Goal: Task Accomplishment & Management: Manage account settings

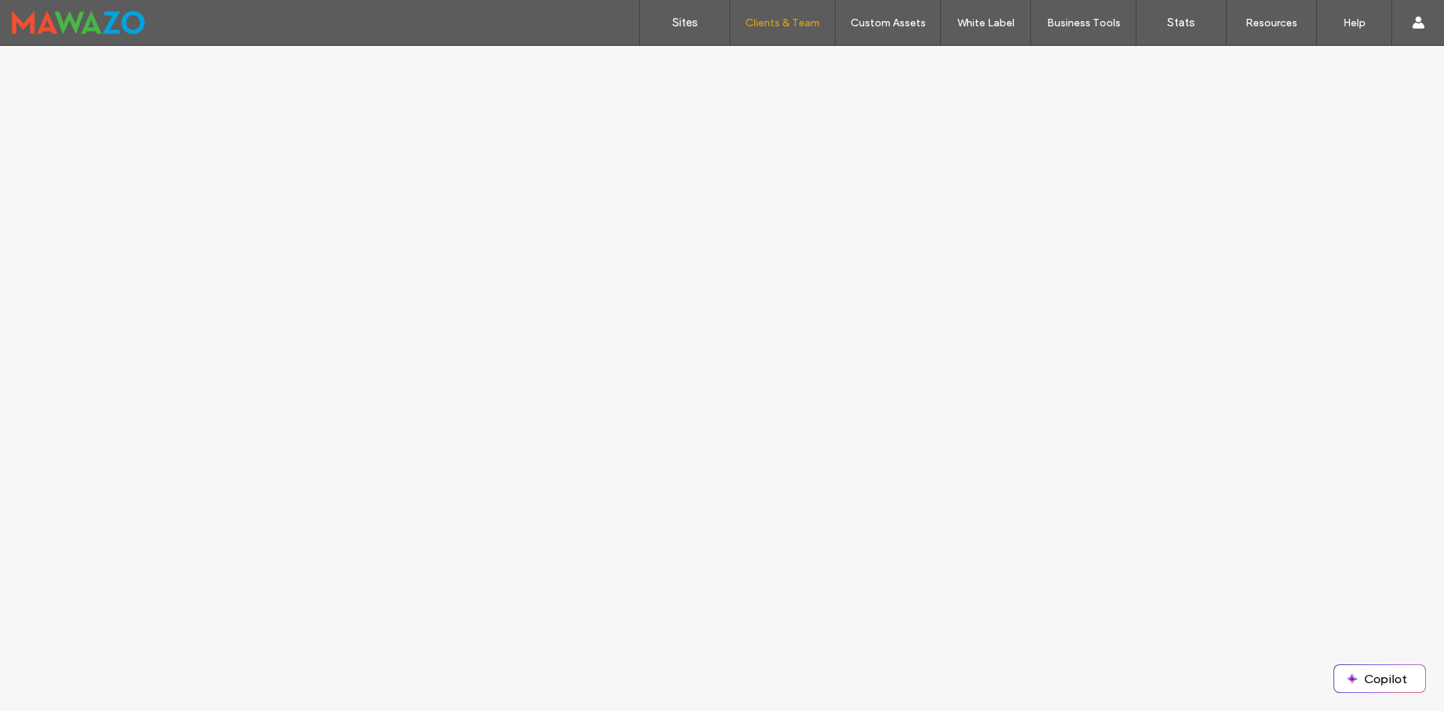
click at [572, 30] on div "Sites Clients & Team Client Management Team Permissions Custom Assets Custom Te…" at bounding box center [722, 23] width 1444 height 46
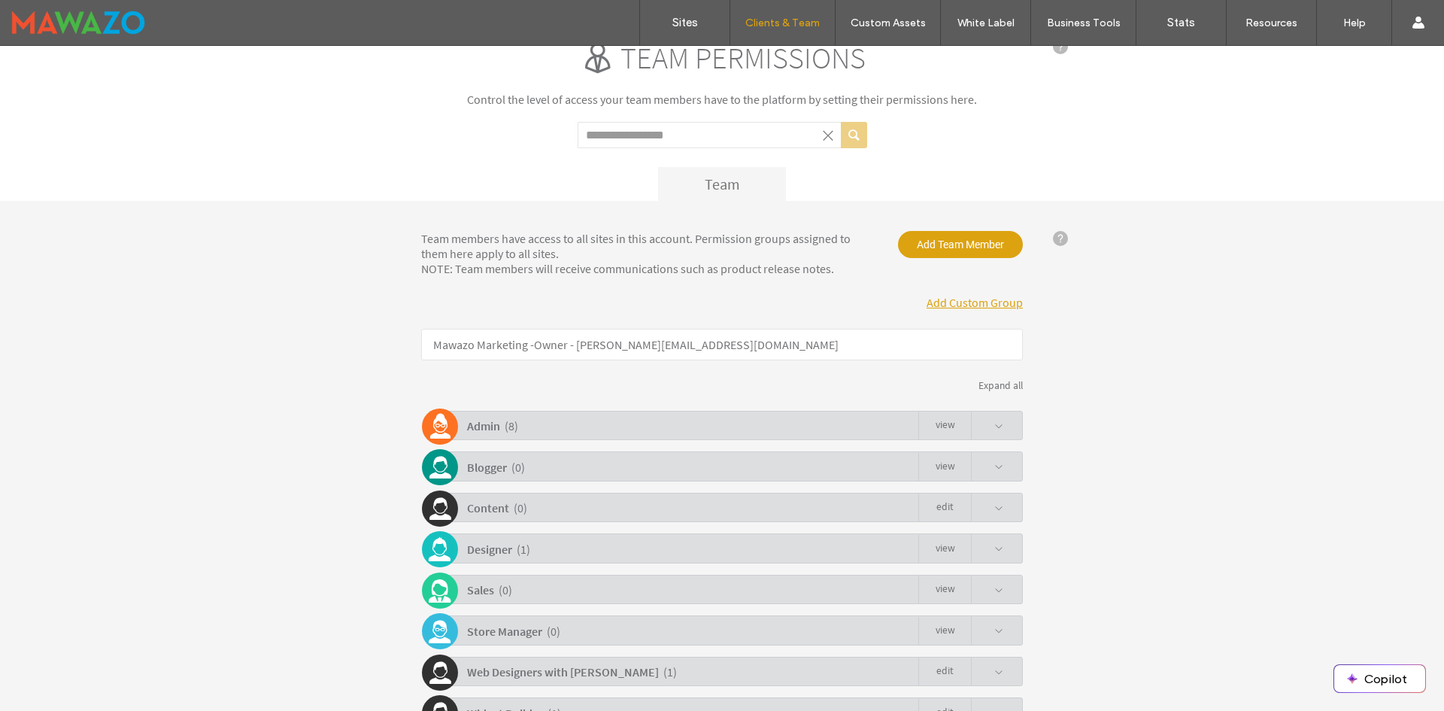
scroll to position [126, 0]
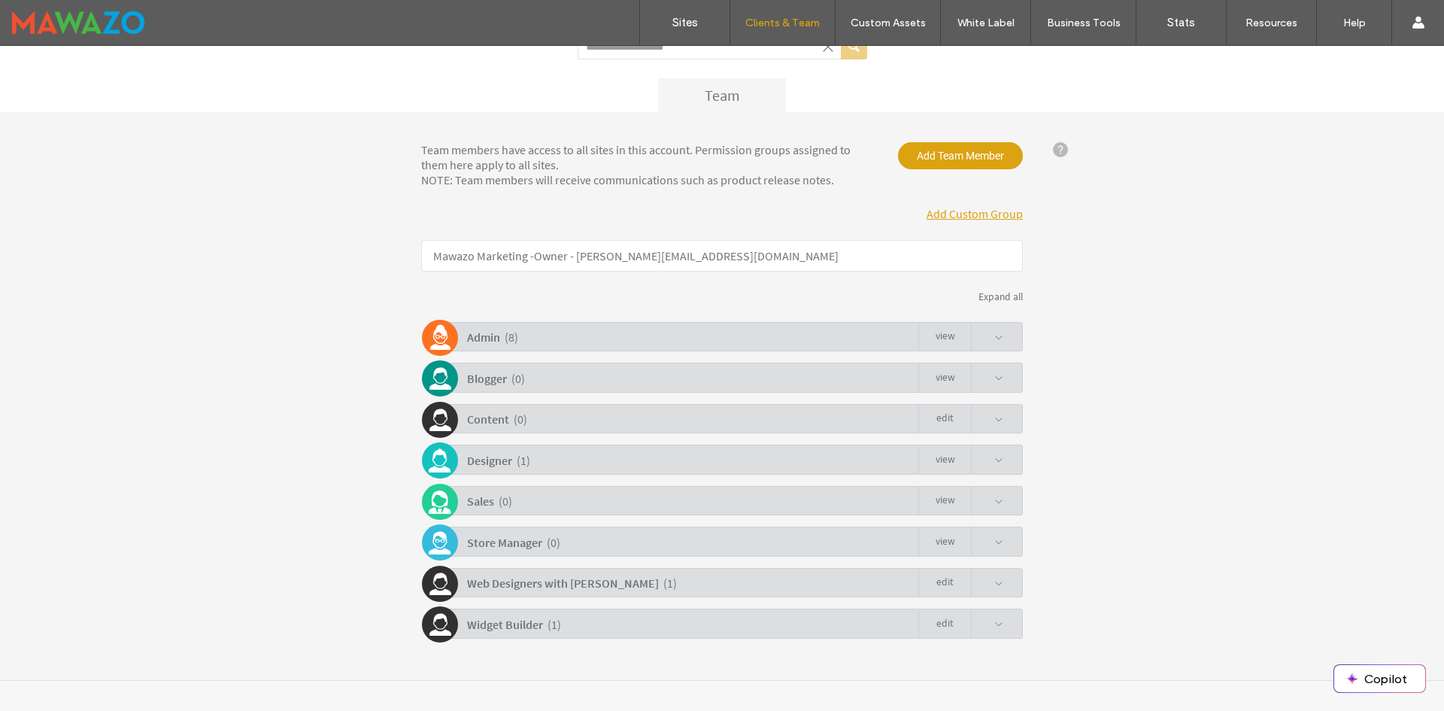
click at [597, 332] on div "Admin ( 8 ) view" at bounding box center [726, 336] width 594 height 29
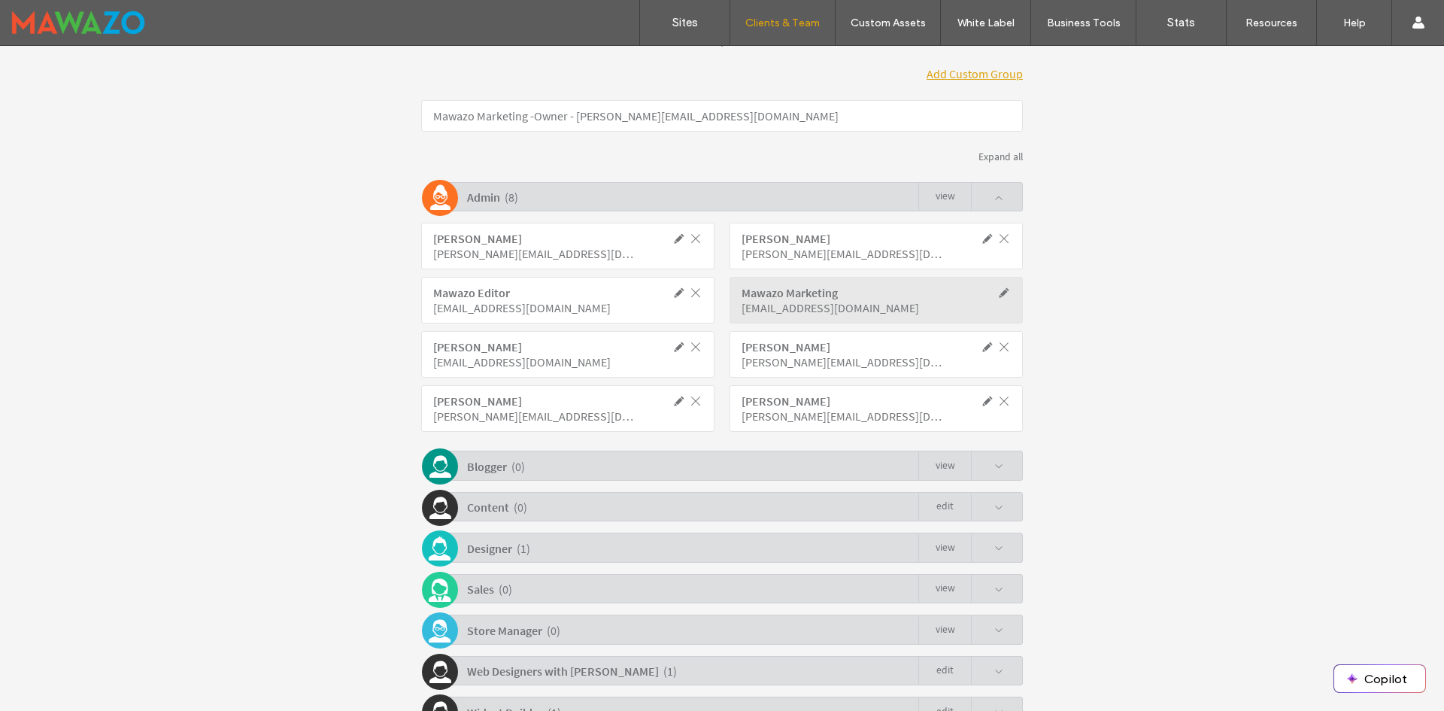
scroll to position [351, 0]
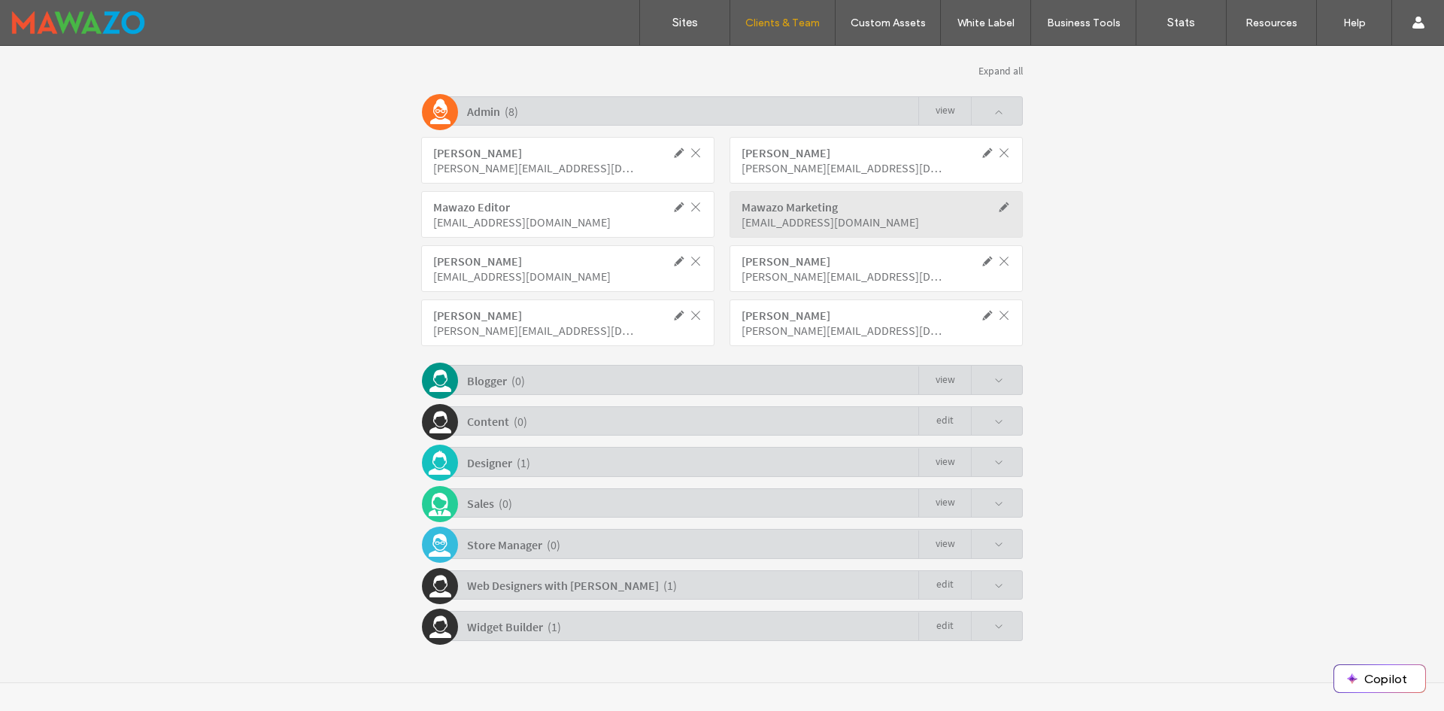
click at [587, 582] on b "Web Designers with [PERSON_NAME]" at bounding box center [563, 585] width 192 height 15
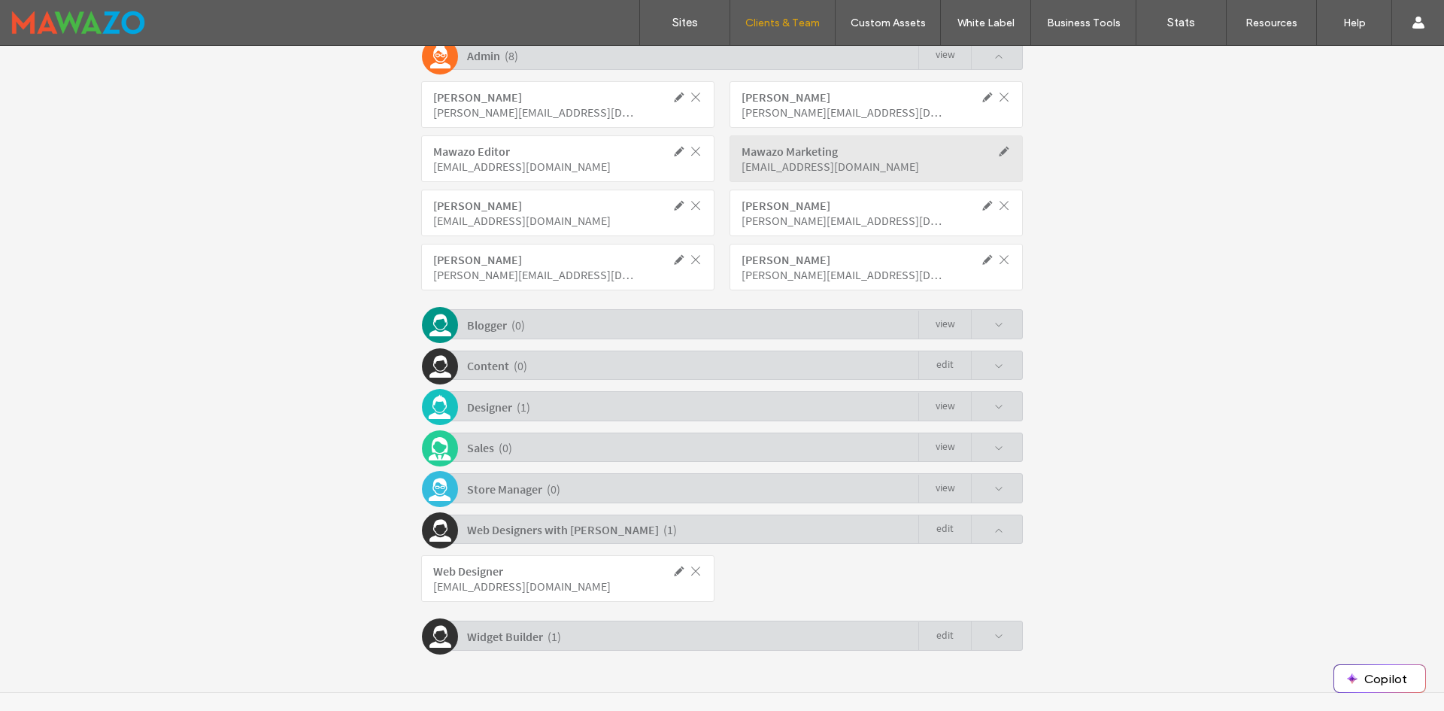
scroll to position [419, 0]
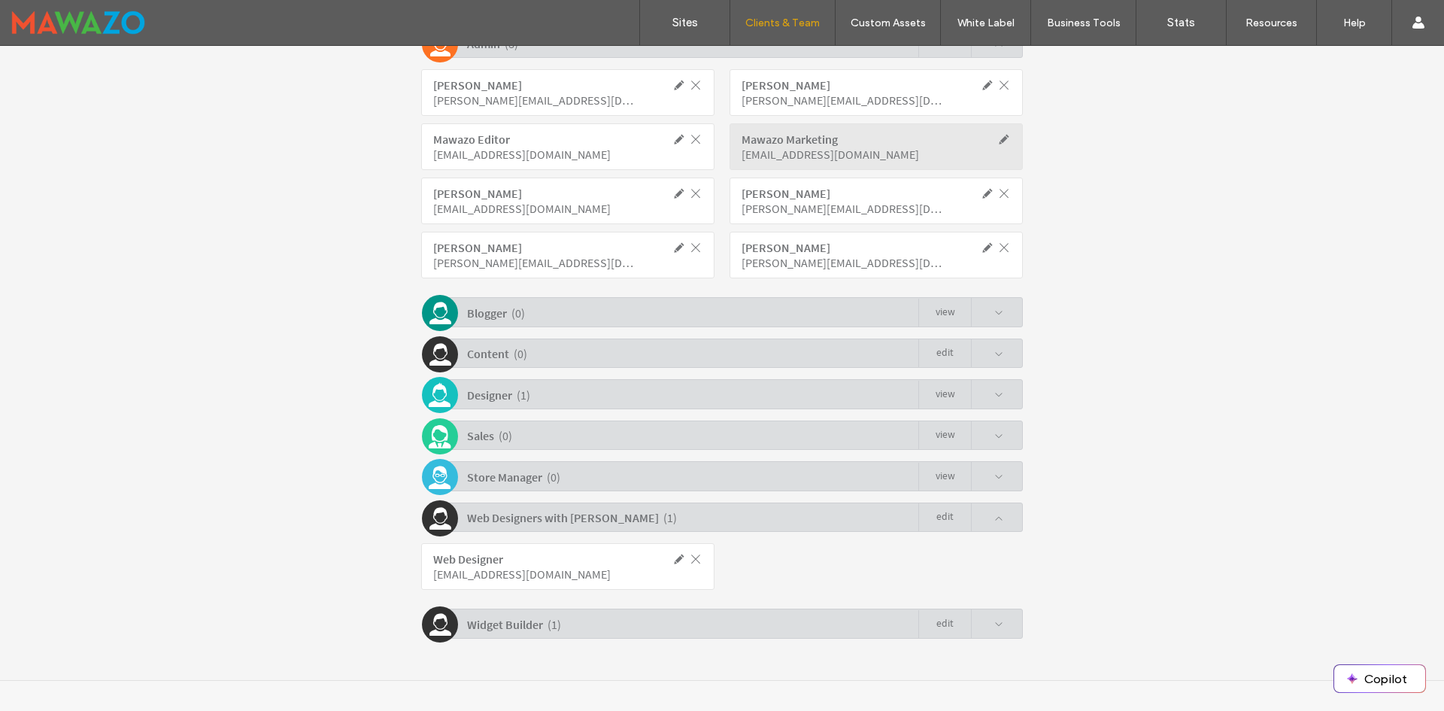
click at [561, 630] on div "Widget Builder ( 1 ) Edit" at bounding box center [726, 623] width 594 height 29
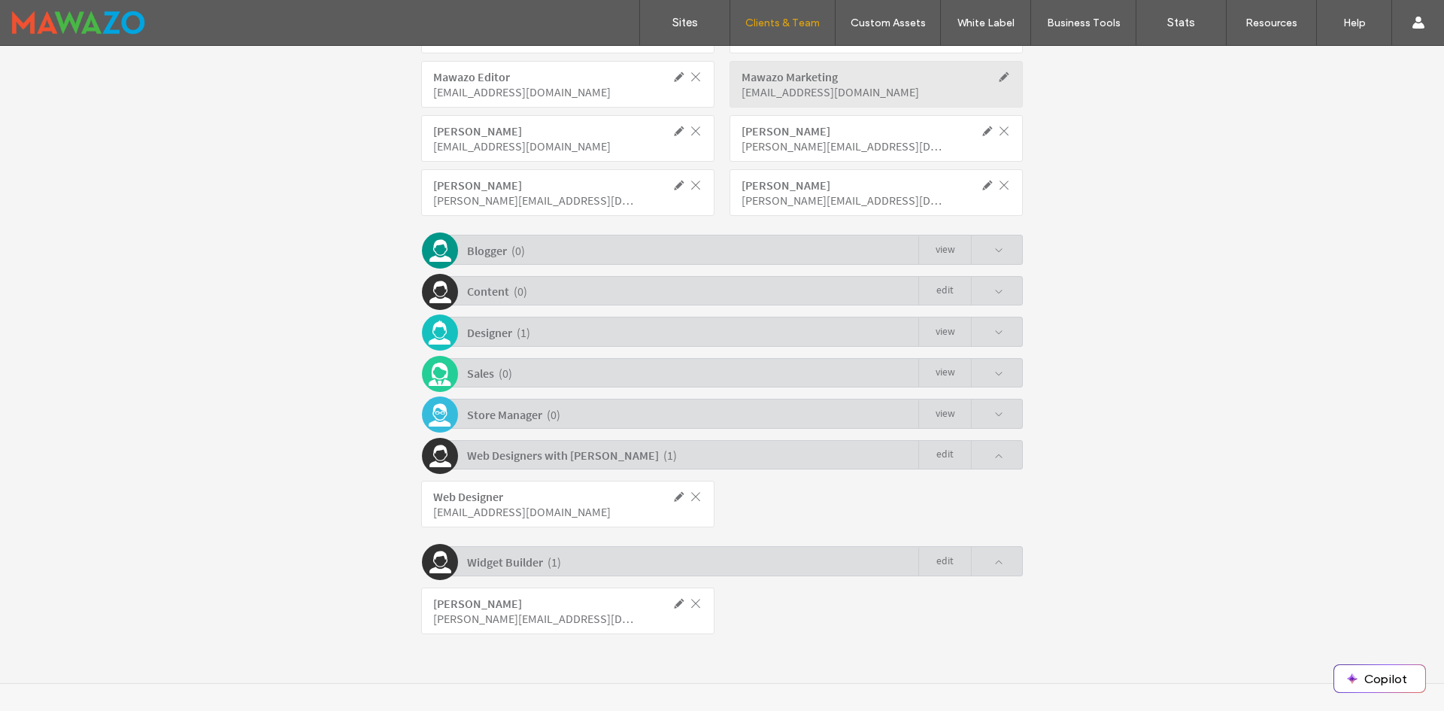
scroll to position [484, 0]
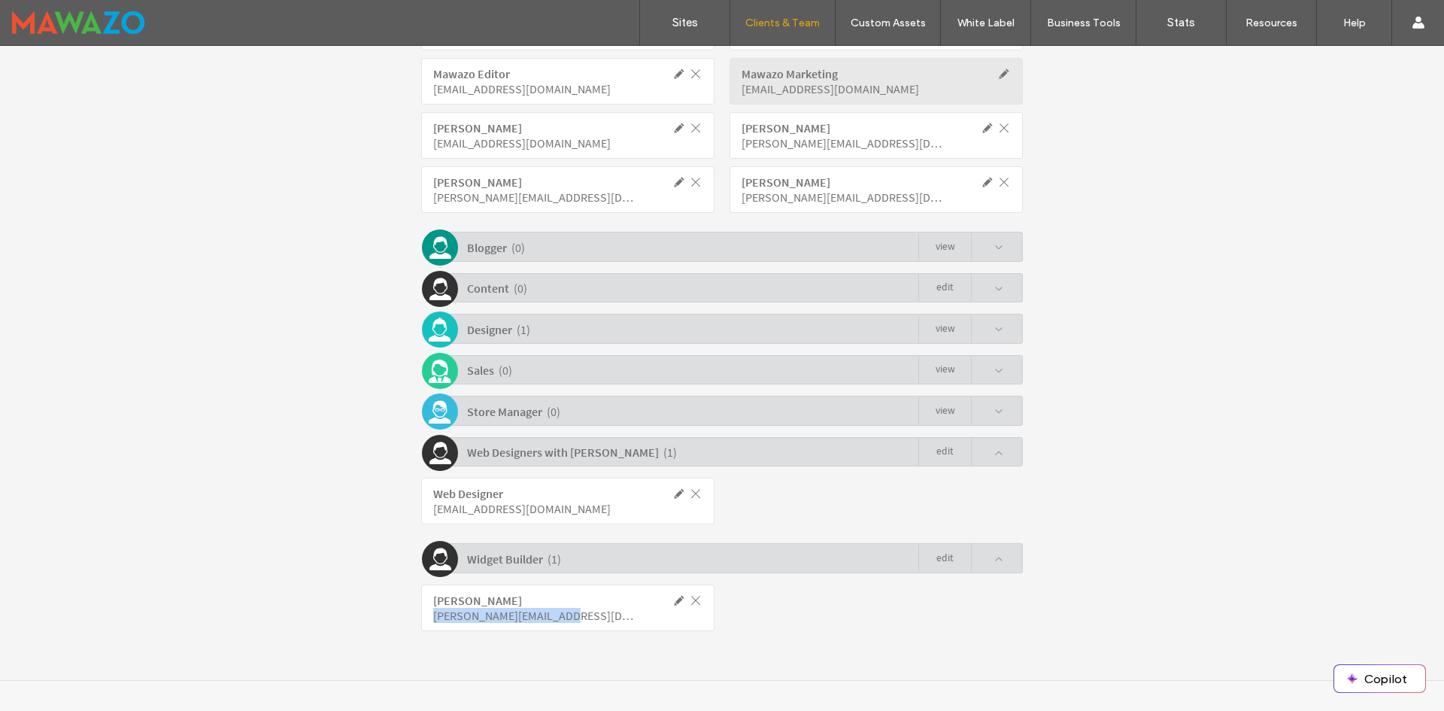
drag, startPoint x: 569, startPoint y: 621, endPoint x: 424, endPoint y: 625, distance: 145.2
click at [424, 625] on div "[PERSON_NAME] [PERSON_NAME][EMAIL_ADDRESS][DOMAIN_NAME]" at bounding box center [567, 607] width 293 height 47
copy div "[PERSON_NAME][EMAIL_ADDRESS][DOMAIN_NAME]"
click div "Team members have access to all sites in this account. Permission groups assign…"
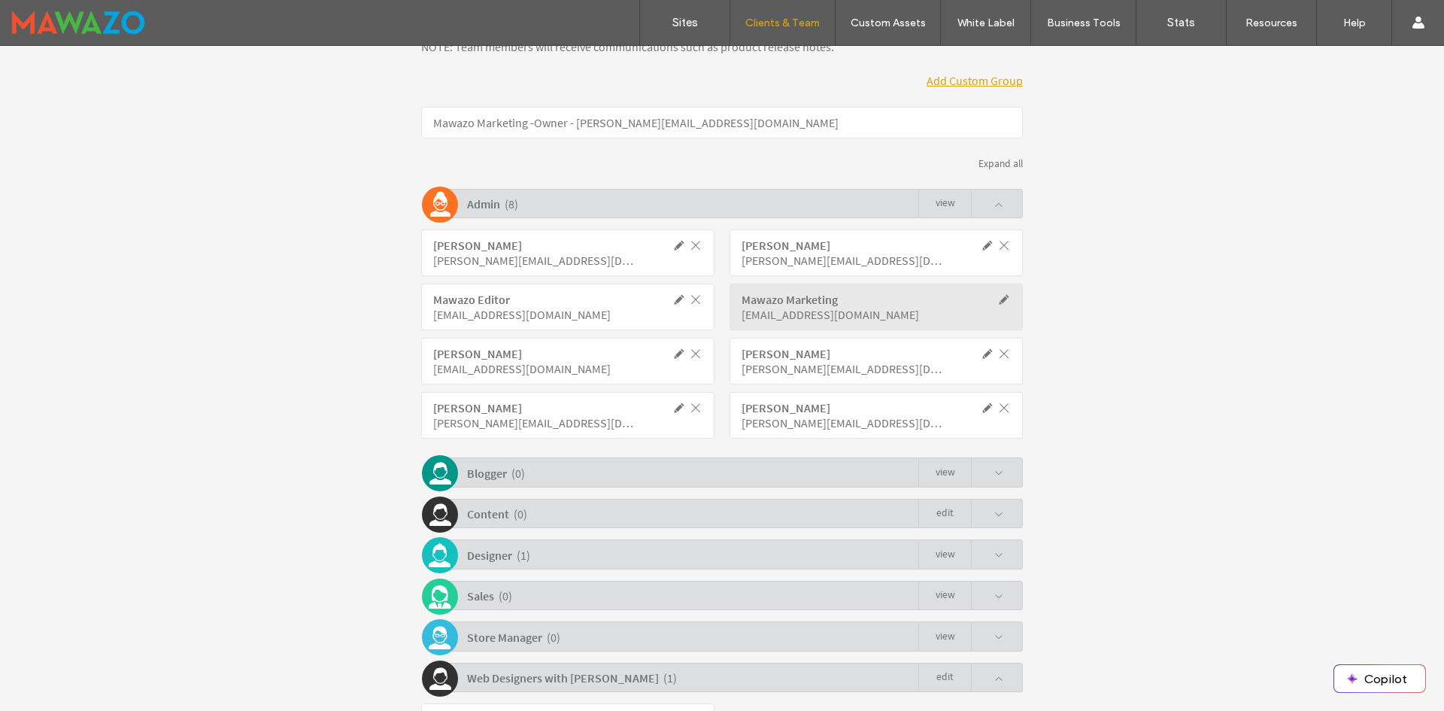
click div "Team members have access to all sites in this account. Permission groups assign…"
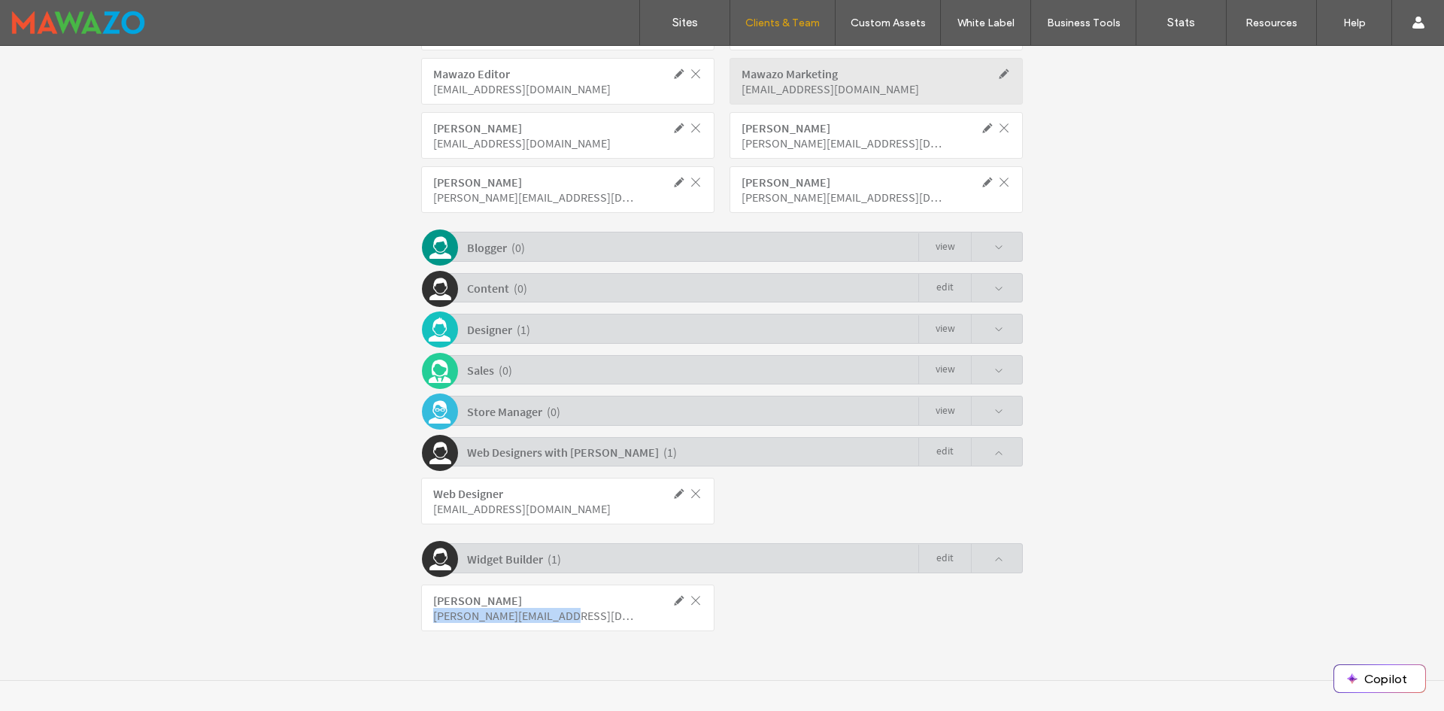
click at [794, 557] on div "Widget Builder ( 1 ) Edit" at bounding box center [726, 557] width 594 height 29
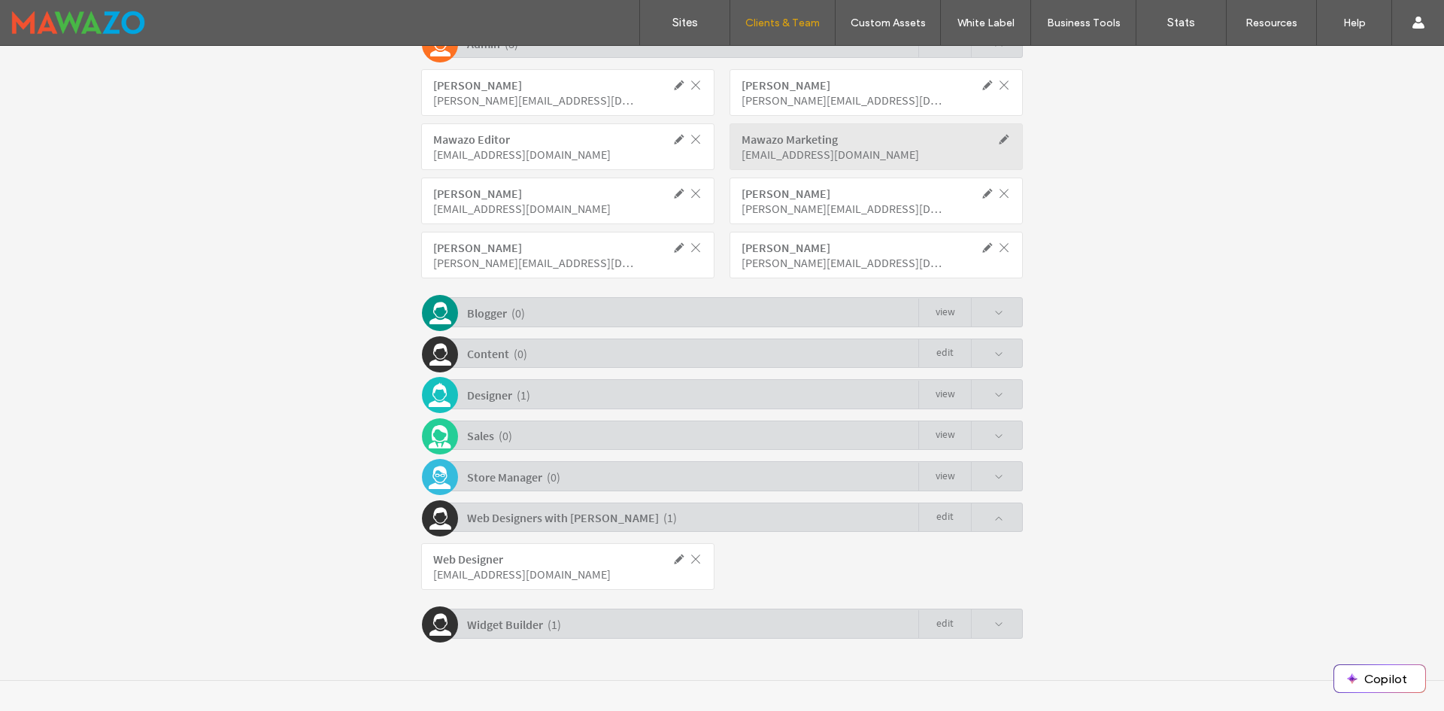
click at [810, 523] on div "Web Designers with [PERSON_NAME] ( 1 ) Edit" at bounding box center [726, 516] width 594 height 29
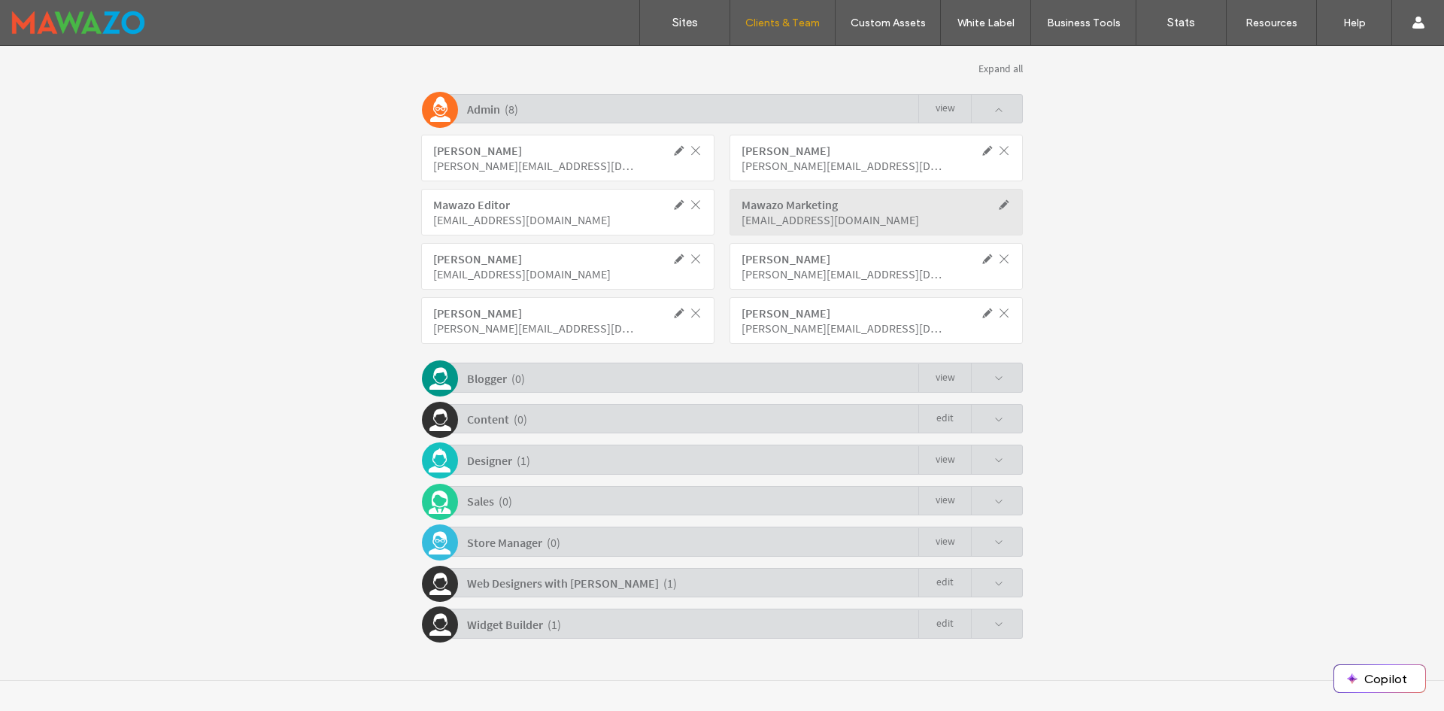
scroll to position [354, 0]
drag, startPoint x: 685, startPoint y: 627, endPoint x: 687, endPoint y: 613, distance: 14.4
click at [685, 627] on div "Widget Builder ( 1 ) Edit" at bounding box center [726, 623] width 594 height 29
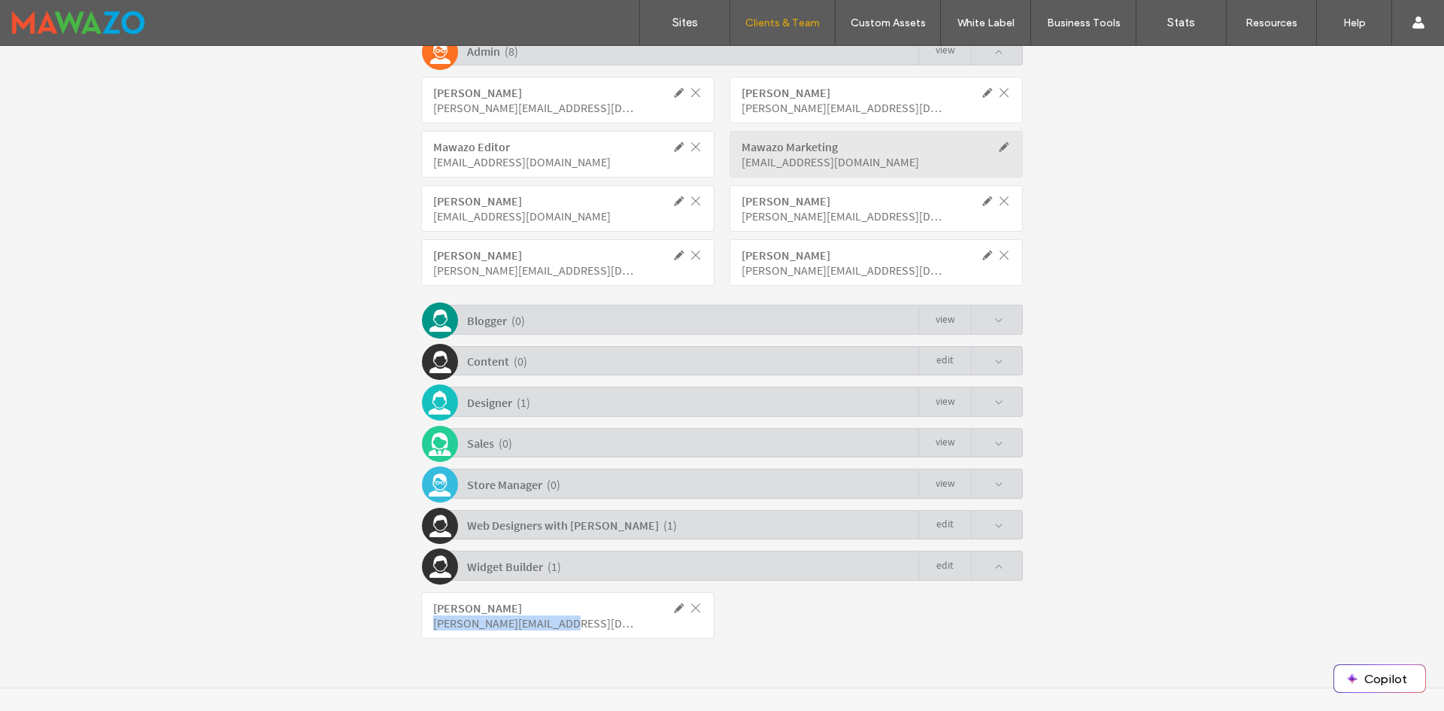
scroll to position [419, 0]
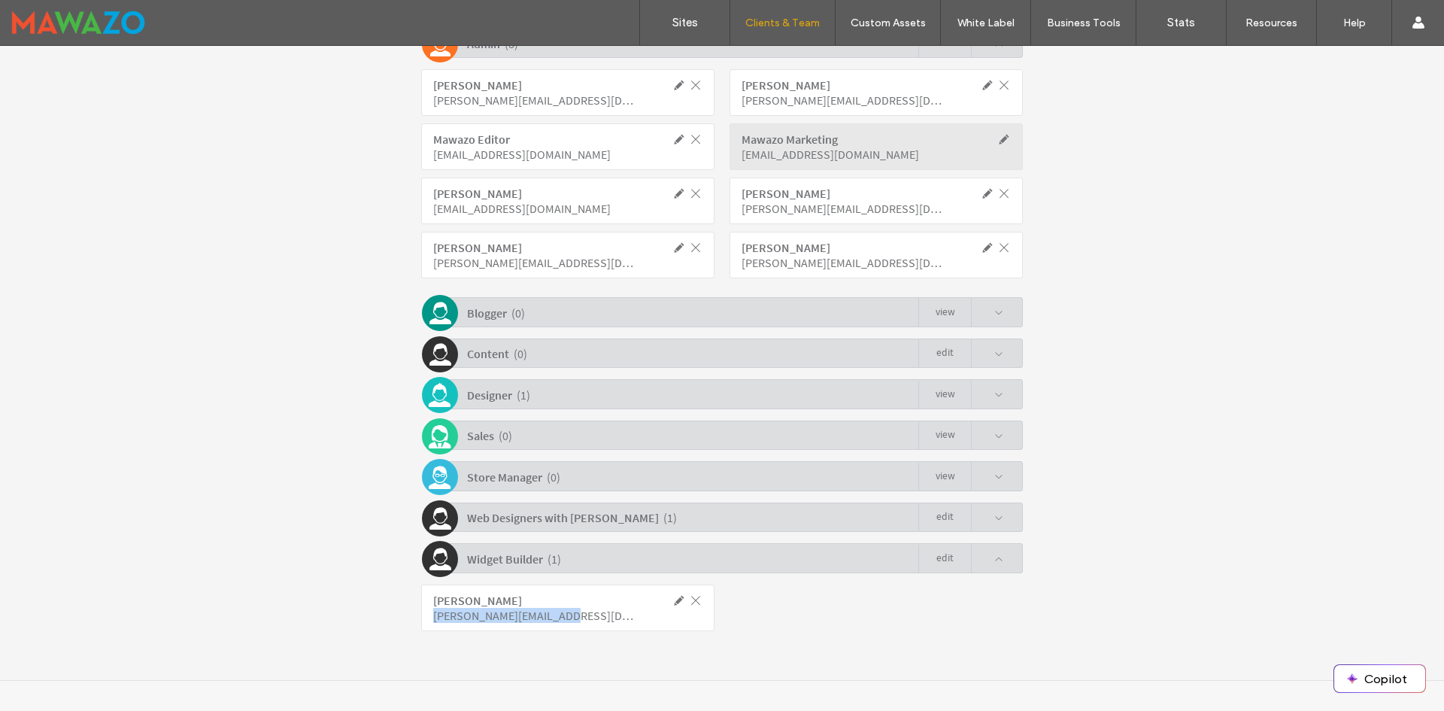
click span
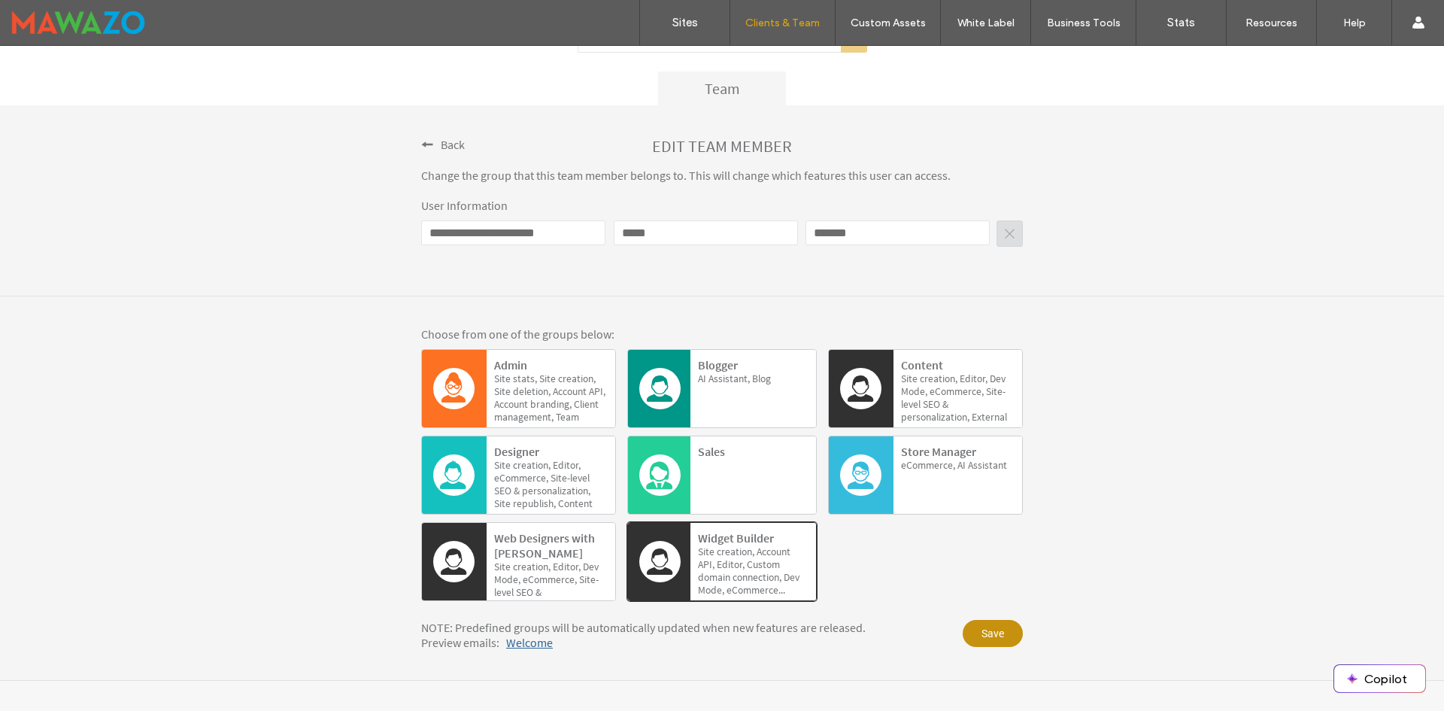
click at [982, 638] on span "Save" at bounding box center [993, 633] width 60 height 27
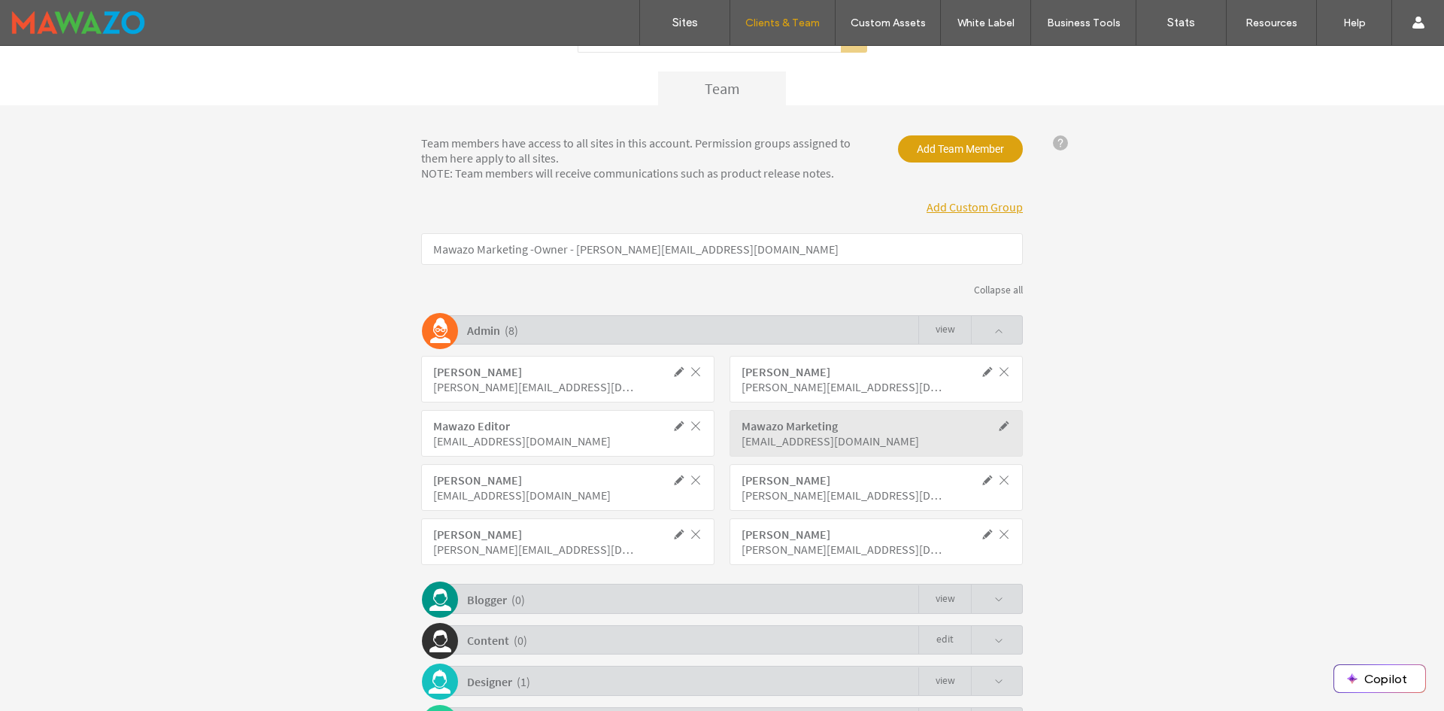
scroll to position [419, 0]
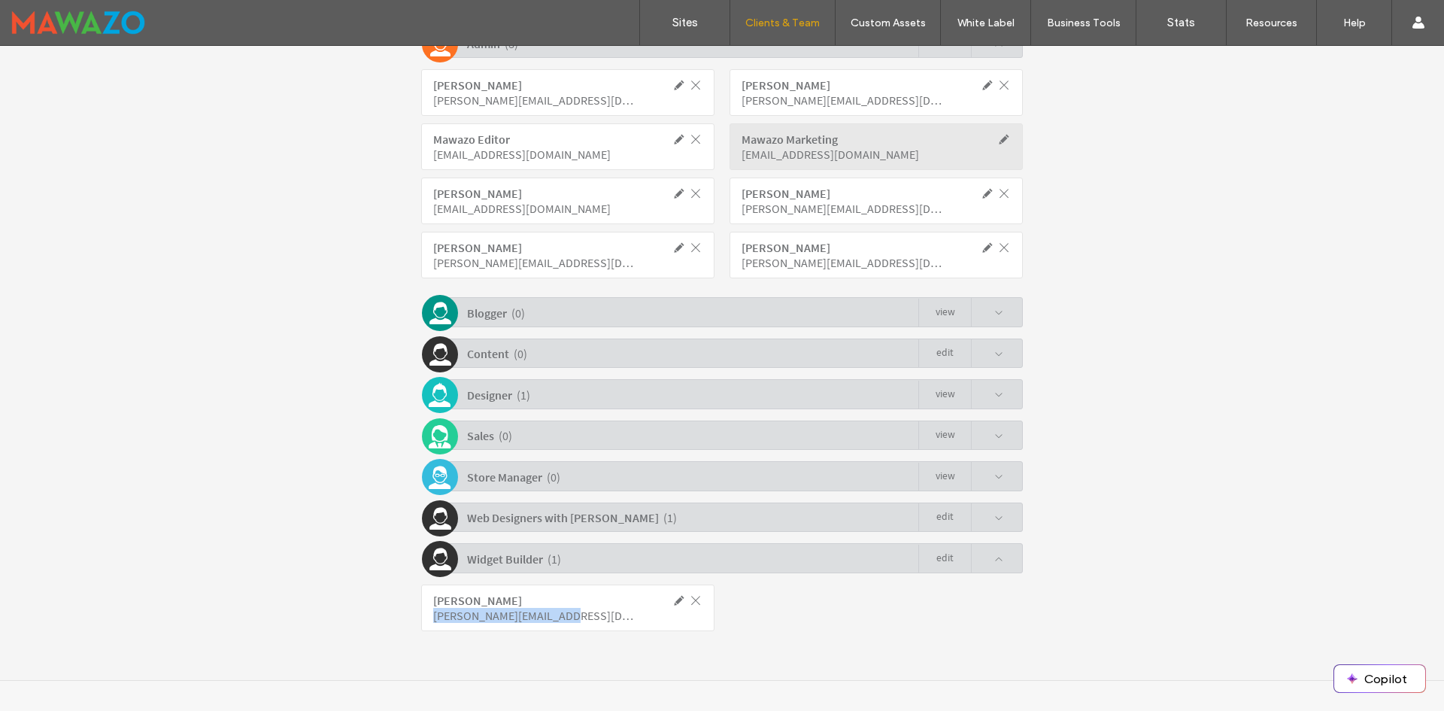
drag, startPoint x: 559, startPoint y: 618, endPoint x: 417, endPoint y: 627, distance: 141.8
click at [421, 627] on div "[PERSON_NAME] [PERSON_NAME][EMAIL_ADDRESS][DOMAIN_NAME]" at bounding box center [567, 607] width 293 height 47
copy div "[PERSON_NAME][EMAIL_ADDRESS][DOMAIN_NAME]"
click div "Team members have access to all sites in this account. Permission groups assign…"
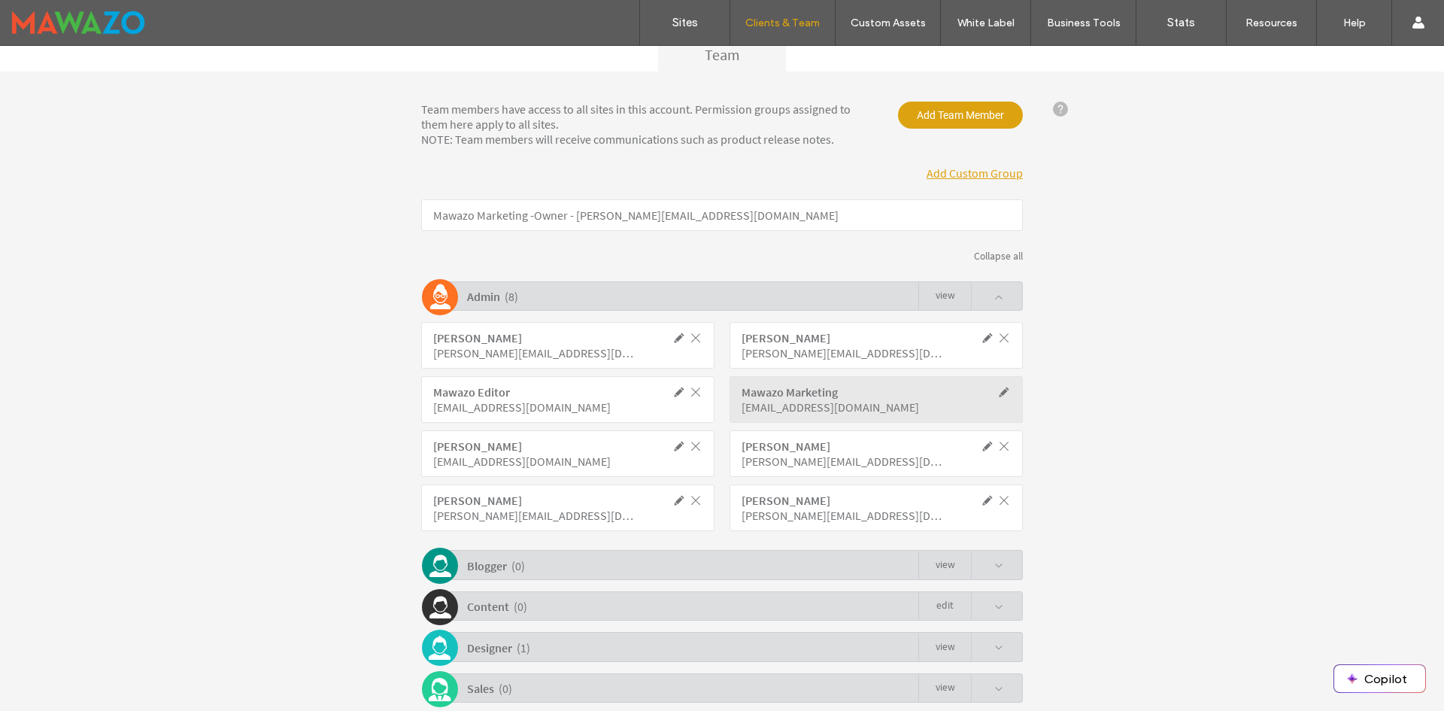
scroll to position [118, 0]
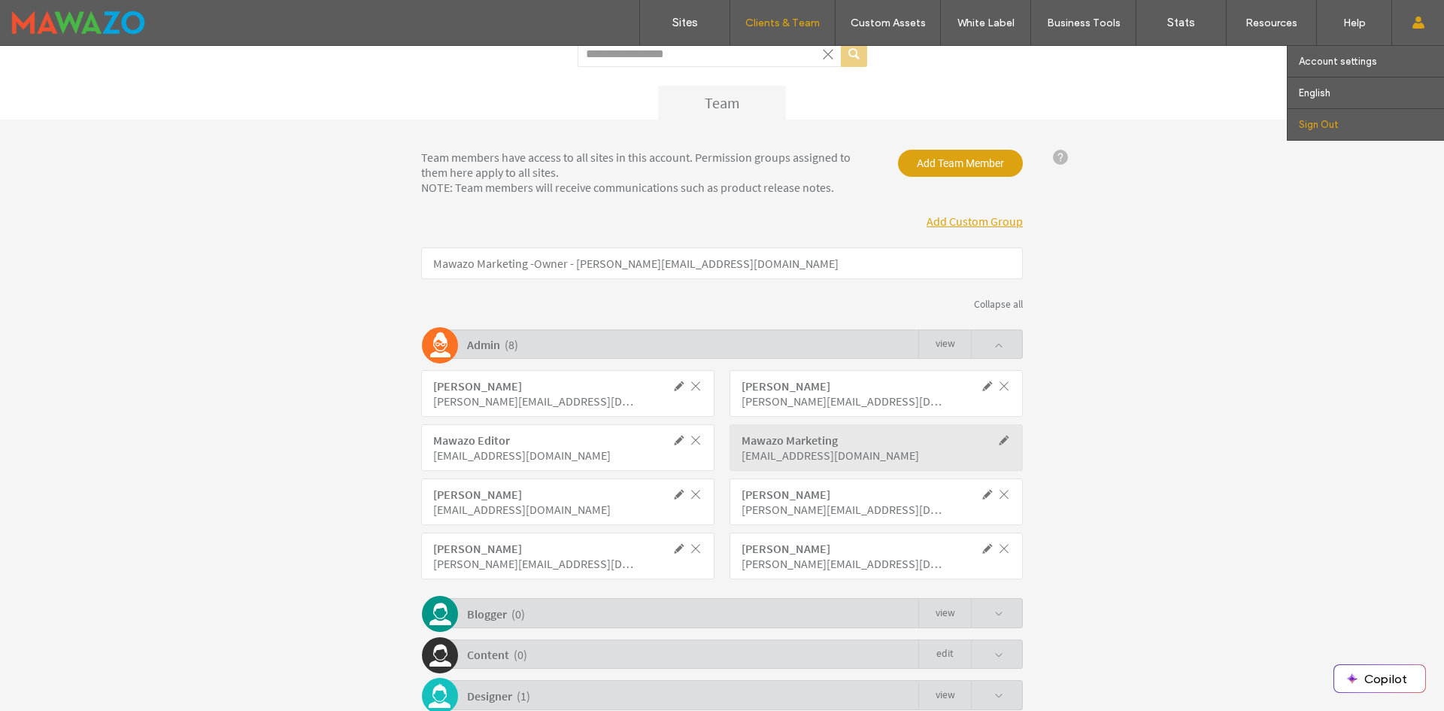
click at [1312, 114] on link "Sign Out" at bounding box center [1371, 124] width 145 height 31
